Goal: Transaction & Acquisition: Obtain resource

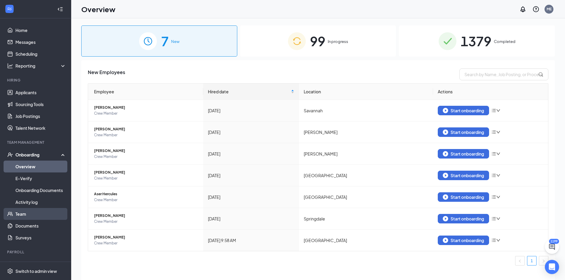
click at [30, 218] on link "Team" at bounding box center [40, 214] width 51 height 12
click at [468, 50] on span "1379" at bounding box center [476, 41] width 31 height 20
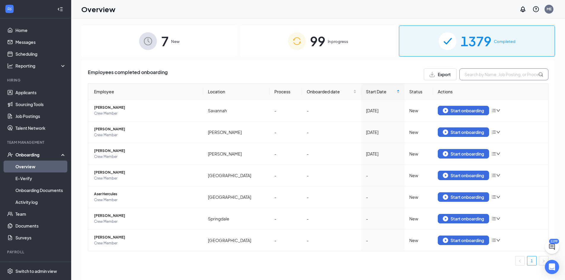
click at [478, 73] on input "text" at bounding box center [504, 75] width 89 height 12
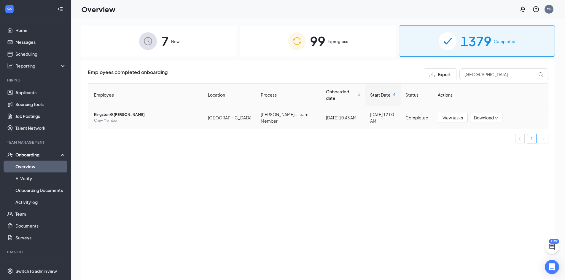
click at [114, 112] on span "Kingston G [PERSON_NAME]" at bounding box center [146, 115] width 104 height 6
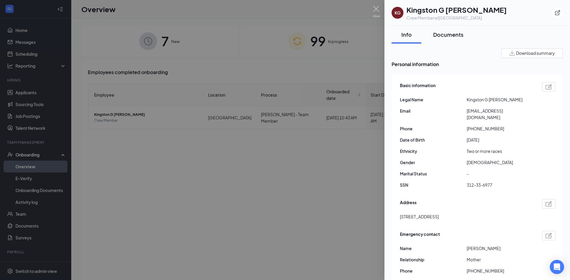
click at [452, 36] on div "Documents" at bounding box center [448, 34] width 30 height 7
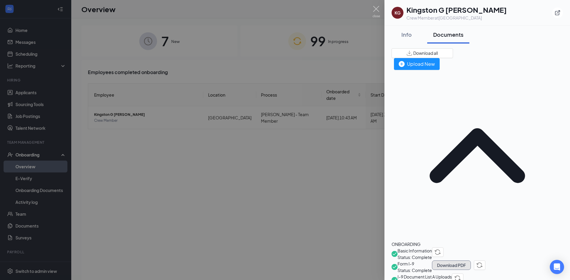
click at [471, 261] on button "Download PDF" at bounding box center [451, 265] width 39 height 9
click at [376, 5] on div at bounding box center [285, 140] width 570 height 280
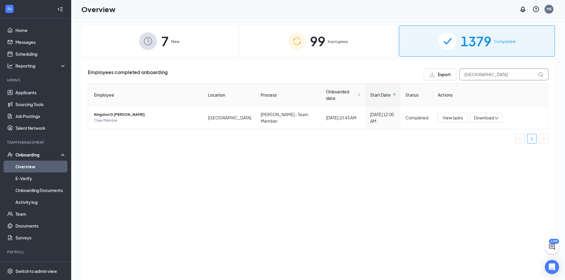
drag, startPoint x: 482, startPoint y: 77, endPoint x: 440, endPoint y: 76, distance: 41.6
click at [440, 76] on div "Export kingston" at bounding box center [486, 75] width 125 height 12
drag, startPoint x: 490, startPoint y: 72, endPoint x: 417, endPoint y: 75, distance: 72.8
click at [421, 76] on div "Employees completed onboarding Export [GEOGRAPHIC_DATA]" at bounding box center [318, 75] width 461 height 12
click at [105, 112] on span "[PERSON_NAME]" at bounding box center [146, 115] width 104 height 6
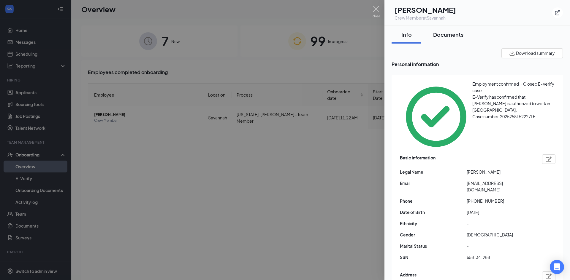
click at [457, 31] on div "Documents" at bounding box center [448, 34] width 30 height 7
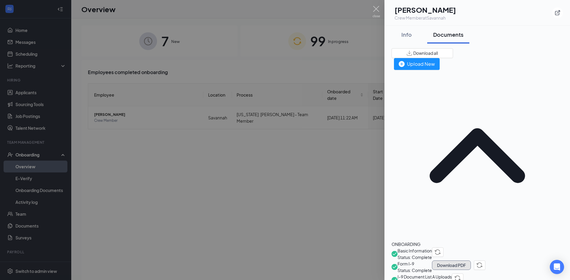
click at [471, 261] on button "Download PDF" at bounding box center [451, 265] width 39 height 9
click at [324, 140] on div at bounding box center [285, 140] width 570 height 280
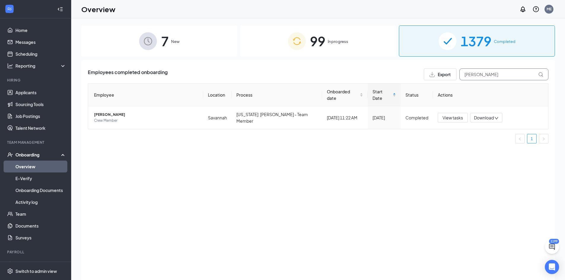
drag, startPoint x: 481, startPoint y: 73, endPoint x: 441, endPoint y: 73, distance: 40.1
click at [442, 73] on div "Export [PERSON_NAME]" at bounding box center [486, 75] width 125 height 12
click at [102, 112] on span "[PERSON_NAME]" at bounding box center [146, 115] width 104 height 6
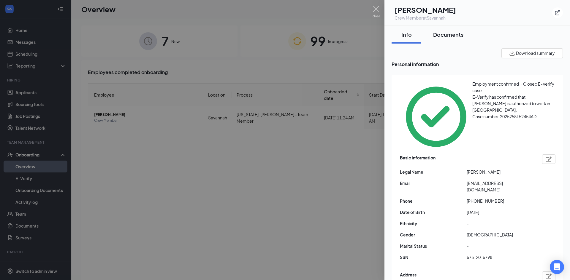
click at [445, 33] on div "Documents" at bounding box center [448, 34] width 30 height 7
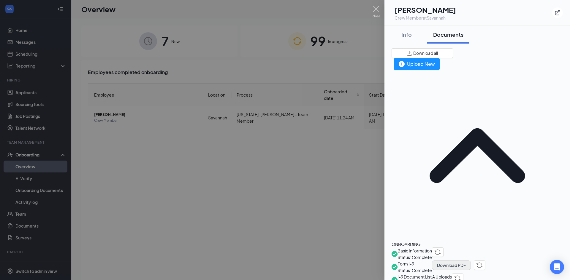
click at [471, 261] on button "Download PDF" at bounding box center [451, 265] width 39 height 9
click at [438, 55] on span "Download all" at bounding box center [425, 53] width 25 height 6
click at [360, 174] on div at bounding box center [285, 140] width 570 height 280
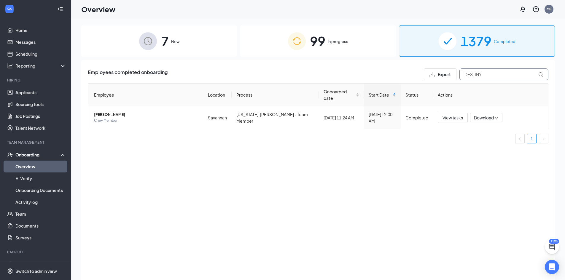
drag, startPoint x: 487, startPoint y: 77, endPoint x: 449, endPoint y: 77, distance: 38.0
click at [449, 77] on div "Export DESTINY" at bounding box center [486, 75] width 125 height 12
paste input "[PERSON_NAME]"
click at [498, 116] on icon "down" at bounding box center [497, 118] width 4 height 4
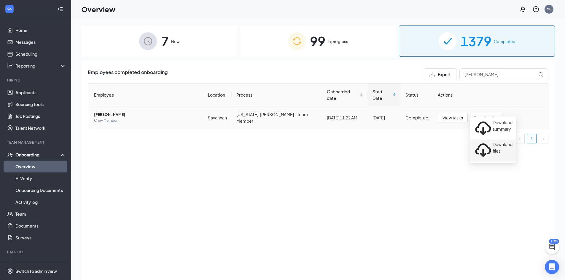
click at [495, 141] on div "Download files" at bounding box center [493, 150] width 39 height 19
drag, startPoint x: 476, startPoint y: 74, endPoint x: 450, endPoint y: 71, distance: 26.3
click at [450, 71] on div "Export [PERSON_NAME]" at bounding box center [486, 75] width 125 height 12
paste input "[GEOGRAPHIC_DATA]"
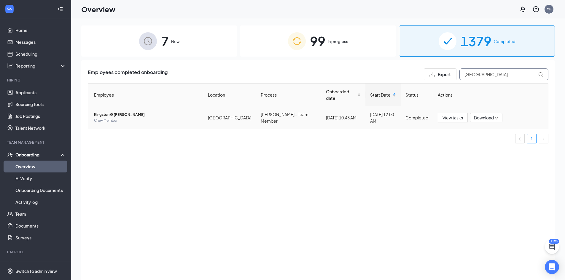
type input "[GEOGRAPHIC_DATA]"
click at [495, 116] on icon "down" at bounding box center [497, 118] width 4 height 4
click at [494, 141] on div "Download files" at bounding box center [490, 150] width 39 height 19
